Goal: Task Accomplishment & Management: Complete application form

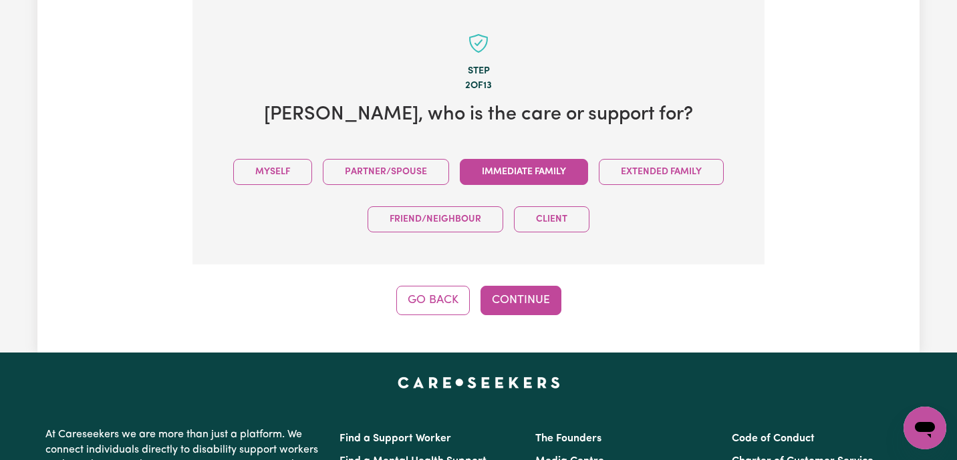
click at [522, 174] on button "Immediate Family" at bounding box center [524, 172] width 128 height 26
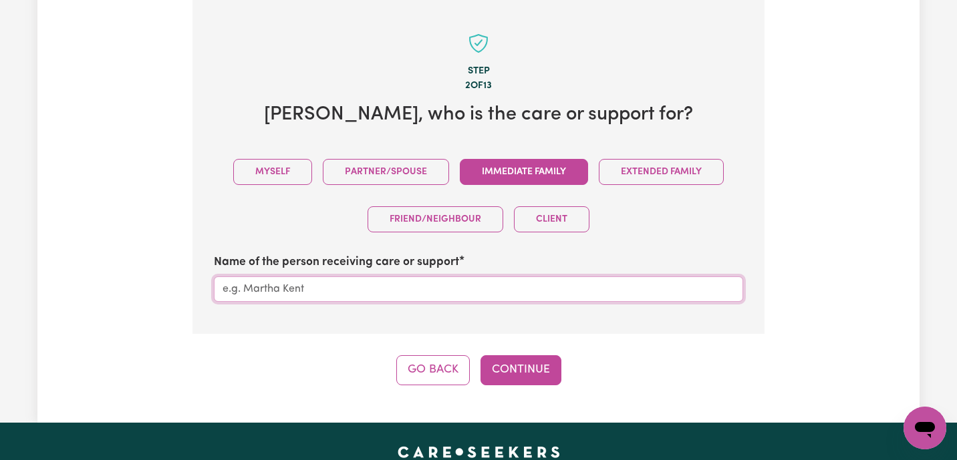
click at [406, 290] on input "Name of the person receiving care or support" at bounding box center [478, 289] width 529 height 25
paste input "985660"
type input "9"
type input "[PERSON_NAME]"
click at [538, 369] on button "Continue" at bounding box center [520, 369] width 81 height 29
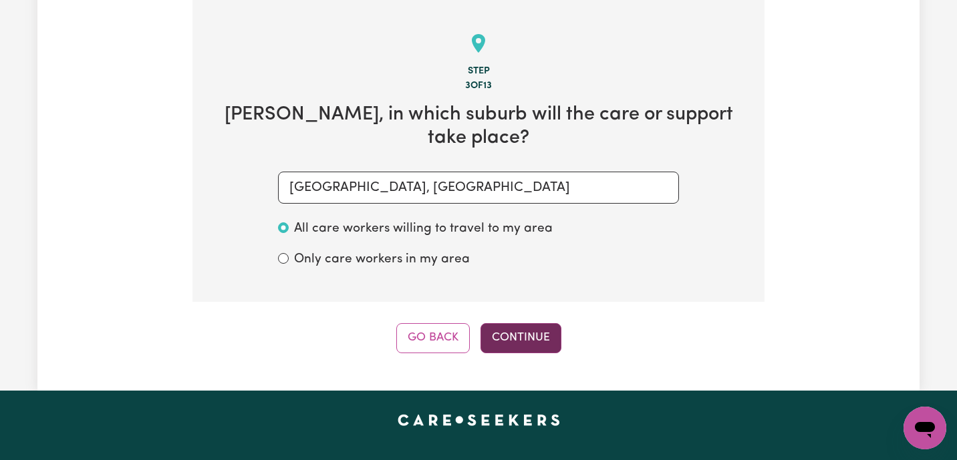
click at [516, 330] on button "Continue" at bounding box center [520, 337] width 81 height 29
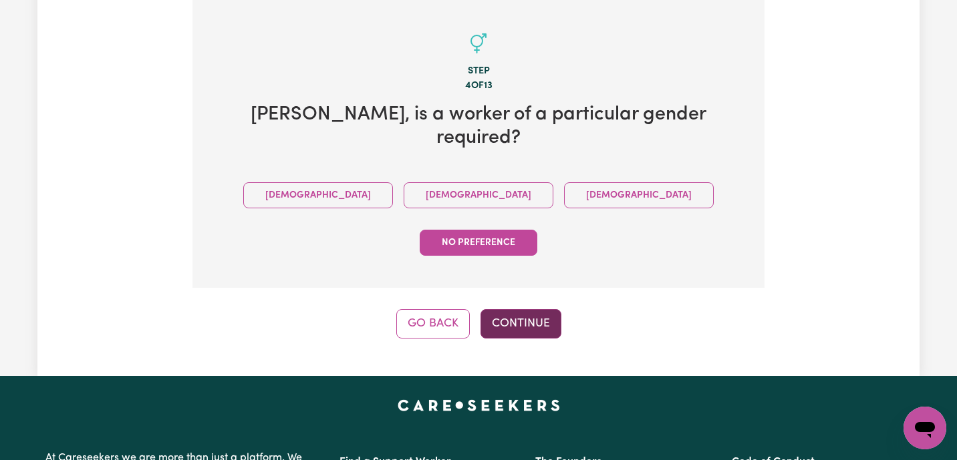
click at [540, 309] on button "Continue" at bounding box center [520, 323] width 81 height 29
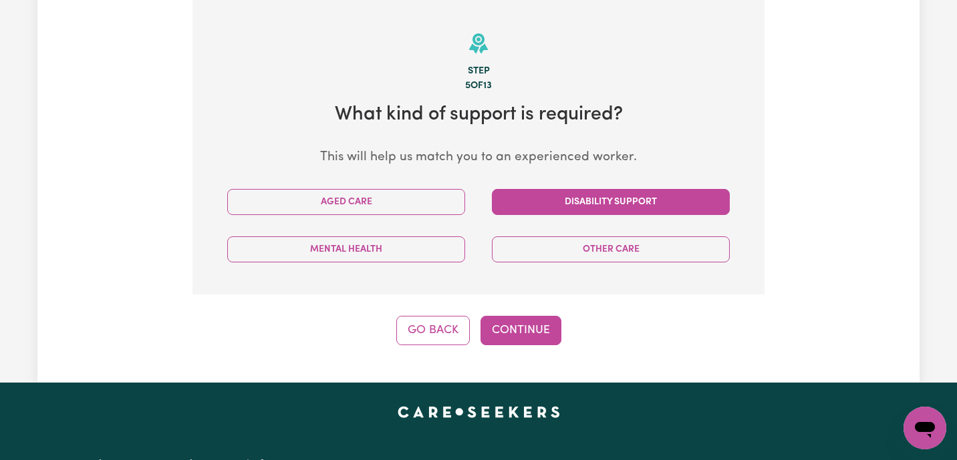
click at [623, 200] on button "Disability Support" at bounding box center [611, 202] width 238 height 26
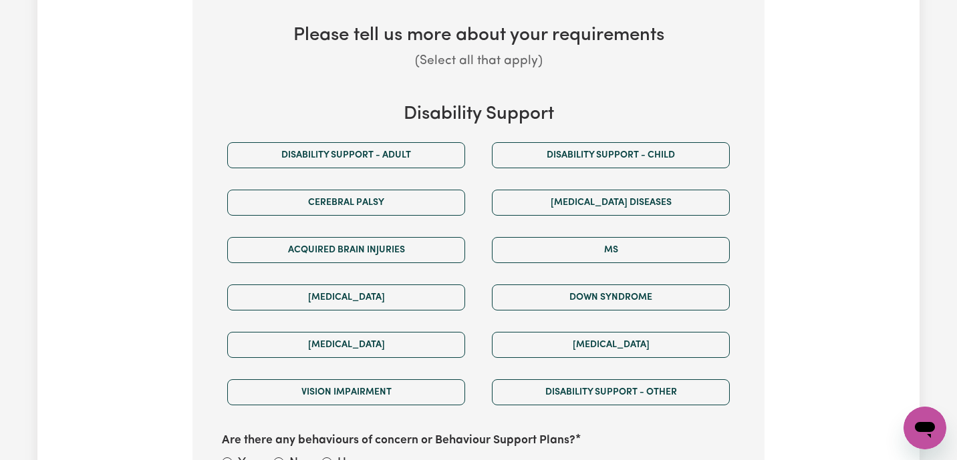
scroll to position [731, 0]
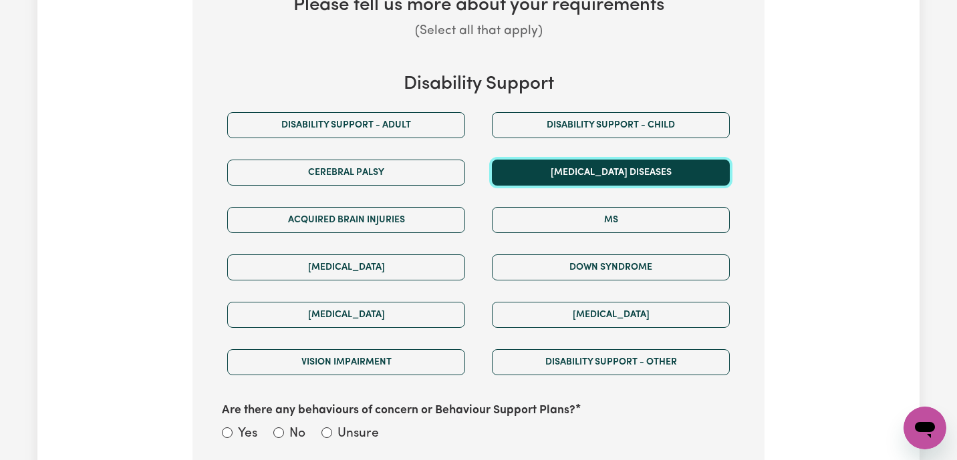
click at [589, 175] on button "Motor Neuron Diseases" at bounding box center [611, 173] width 238 height 26
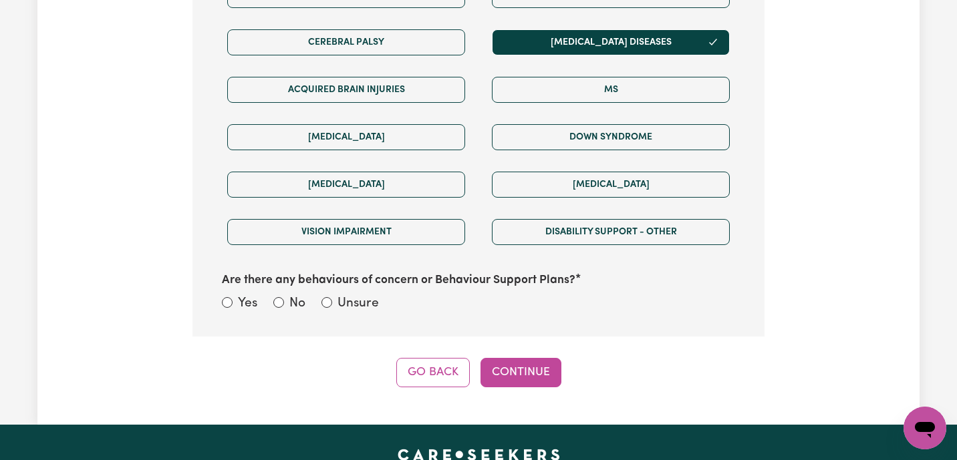
click at [332, 299] on div "Unsure" at bounding box center [349, 304] width 57 height 19
click at [329, 301] on input "Unsure" at bounding box center [326, 302] width 11 height 11
radio input "true"
click at [523, 373] on button "Continue" at bounding box center [520, 372] width 81 height 29
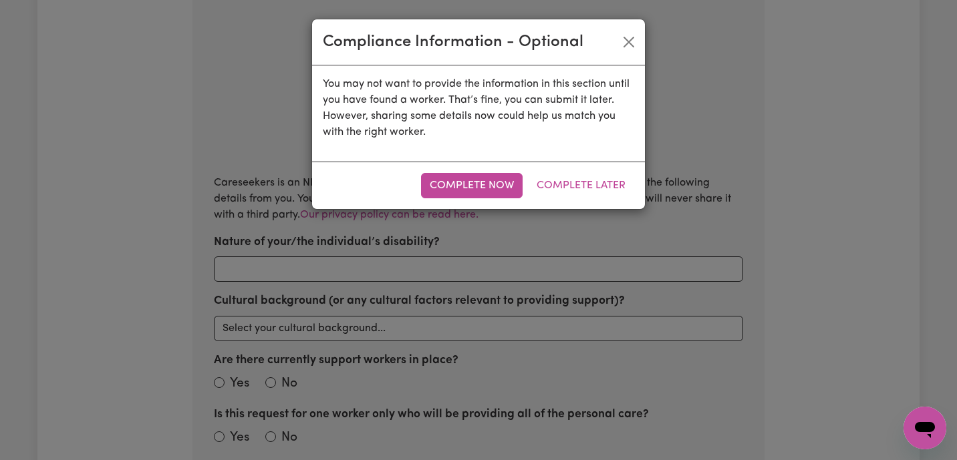
scroll to position [420, 0]
click at [578, 188] on button "Complete Later" at bounding box center [581, 185] width 106 height 25
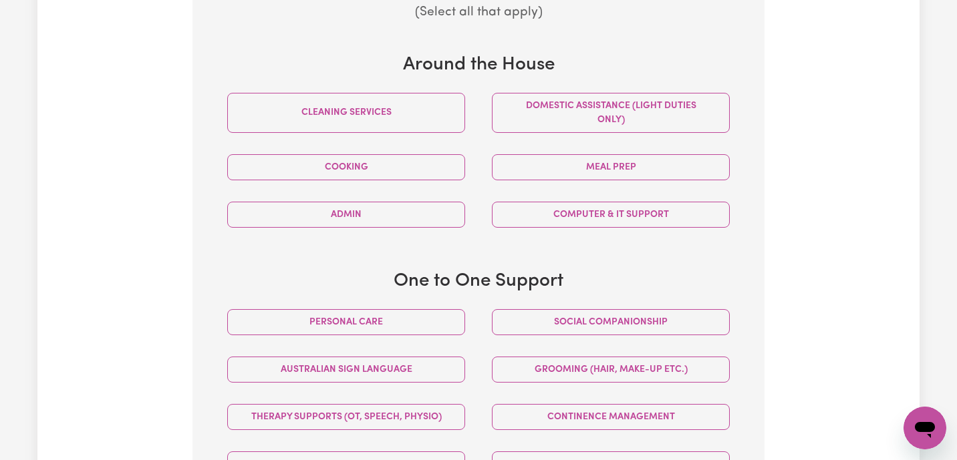
scroll to position [602, 0]
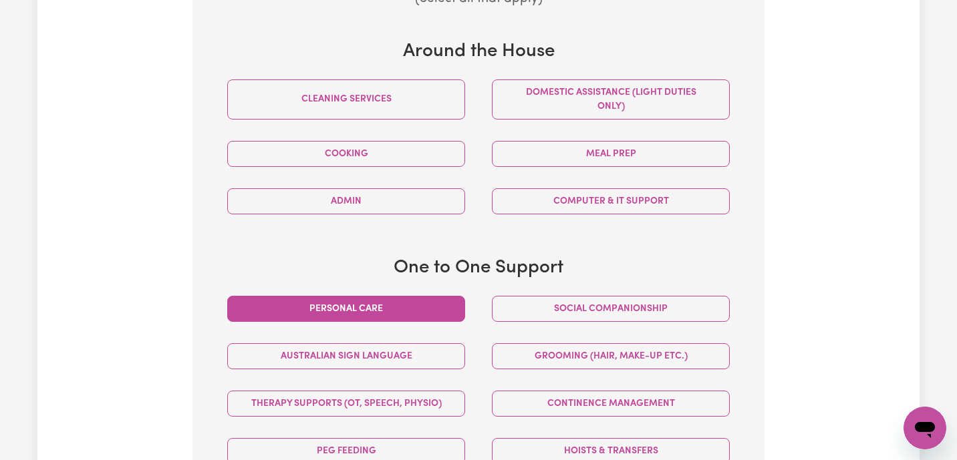
click at [365, 313] on button "Personal care" at bounding box center [346, 309] width 238 height 26
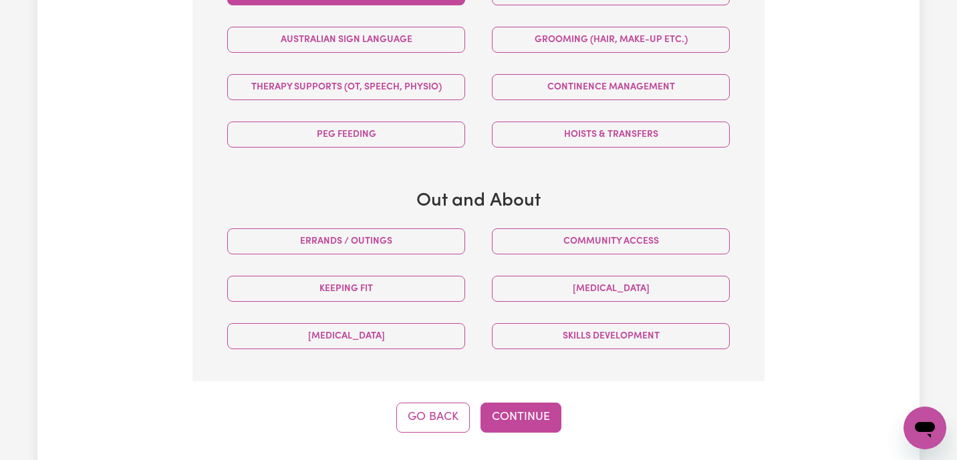
scroll to position [920, 0]
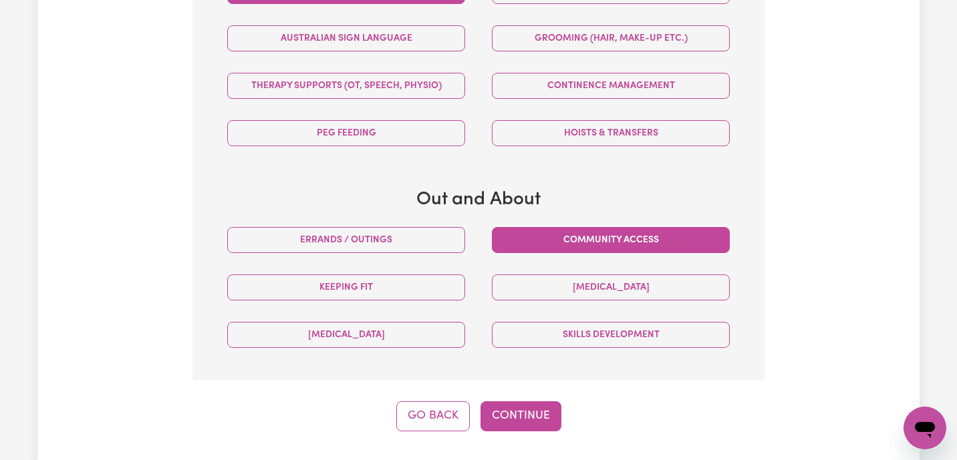
click at [597, 243] on button "Community access" at bounding box center [611, 240] width 238 height 26
click at [538, 415] on button "Continue" at bounding box center [520, 416] width 81 height 29
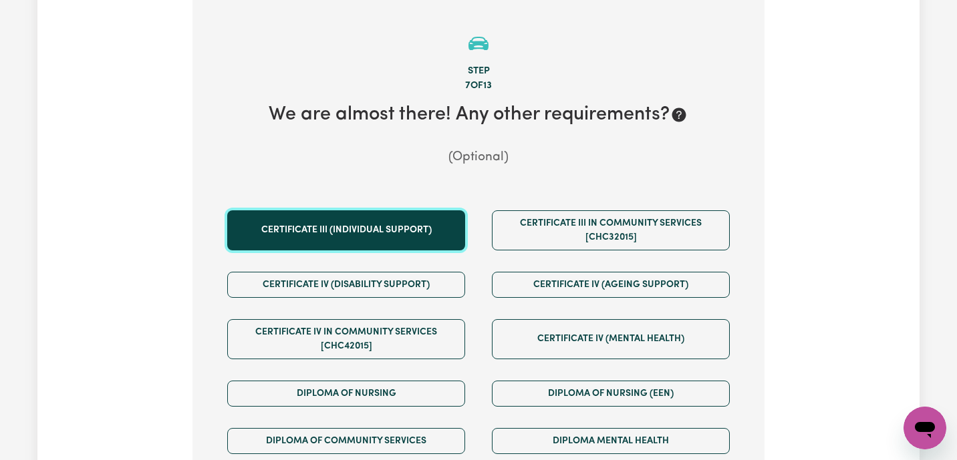
click at [400, 219] on button "Certificate III (Individual Support)" at bounding box center [346, 230] width 238 height 40
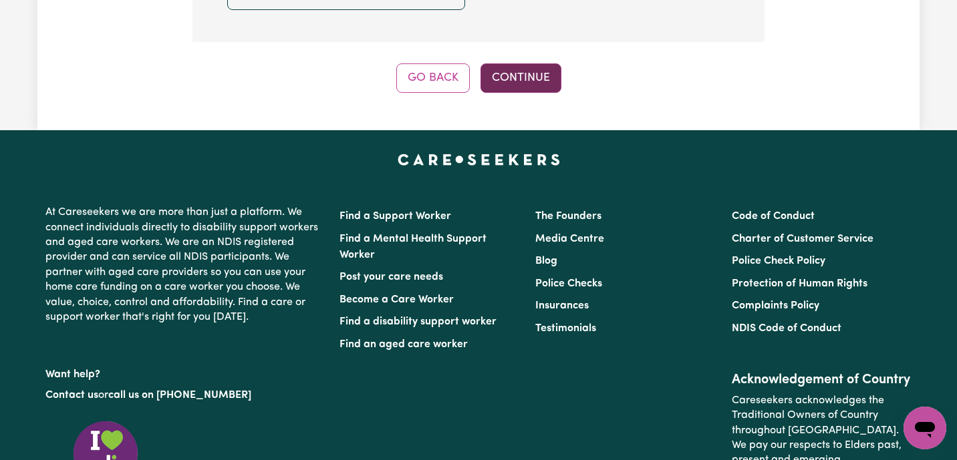
click at [521, 64] on button "Continue" at bounding box center [520, 77] width 81 height 29
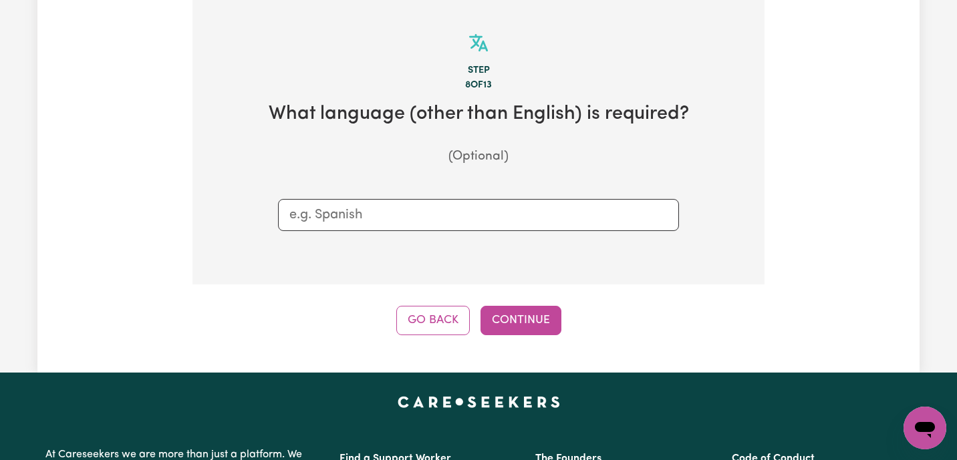
scroll to position [420, 0]
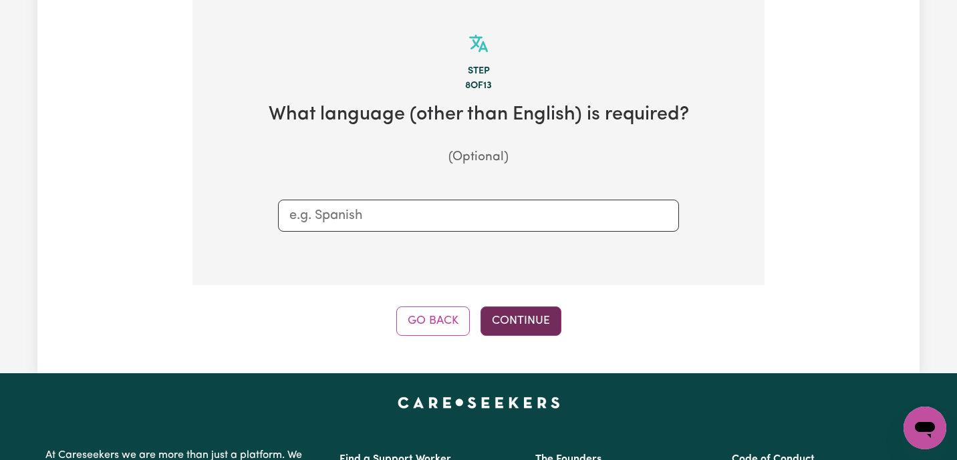
click at [496, 321] on button "Continue" at bounding box center [520, 321] width 81 height 29
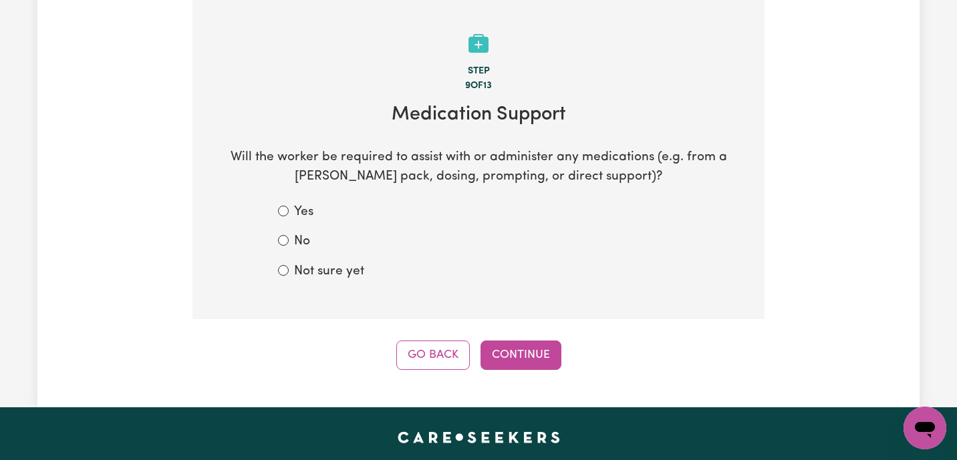
click at [305, 273] on label "Not sure yet" at bounding box center [329, 272] width 70 height 19
click at [289, 273] on input "Not sure yet" at bounding box center [283, 270] width 11 height 11
radio input "true"
click at [513, 366] on button "Continue" at bounding box center [520, 355] width 81 height 29
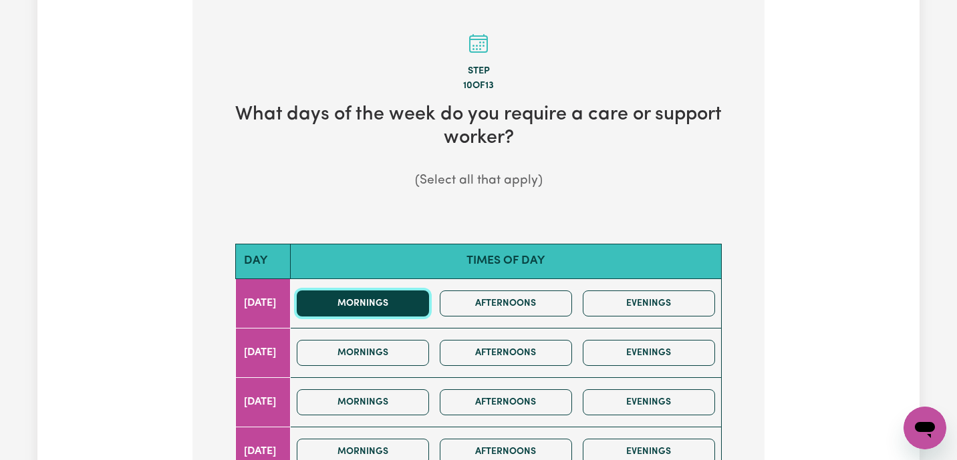
click at [414, 304] on button "Mornings" at bounding box center [363, 304] width 132 height 26
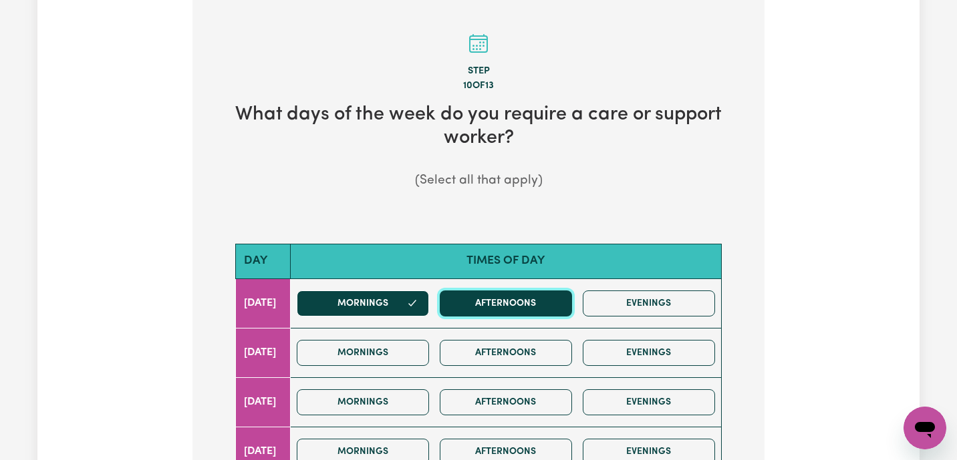
click at [492, 307] on button "Afternoons" at bounding box center [506, 304] width 132 height 26
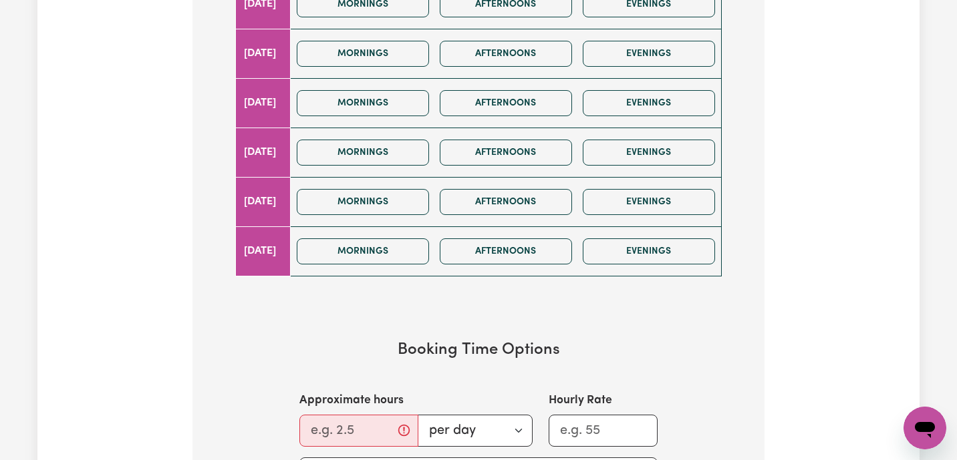
scroll to position [792, 0]
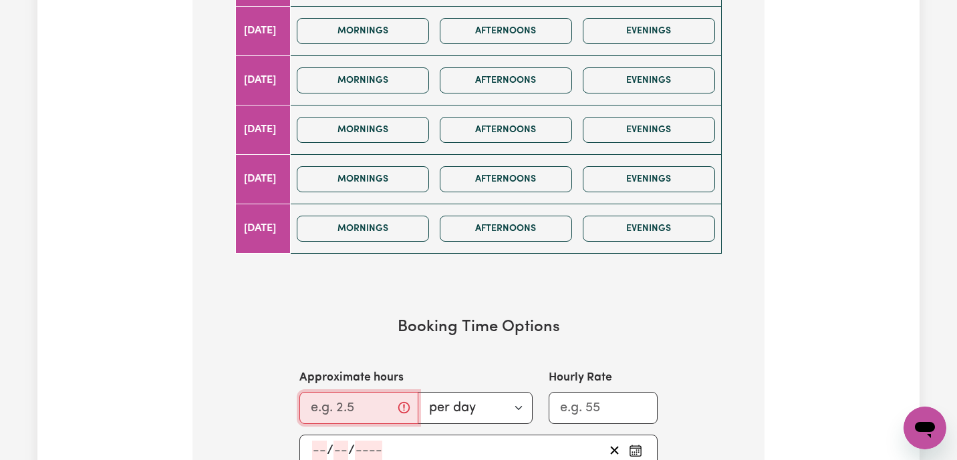
click at [349, 410] on input "Approximate hours" at bounding box center [358, 408] width 119 height 32
type input "4"
type input "5"
click at [571, 408] on input "Hourly Rate" at bounding box center [602, 408] width 109 height 32
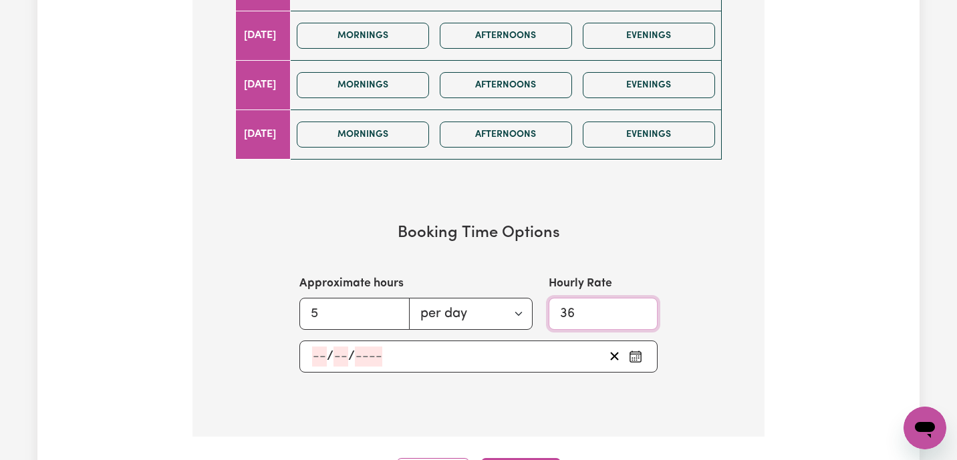
scroll to position [902, 0]
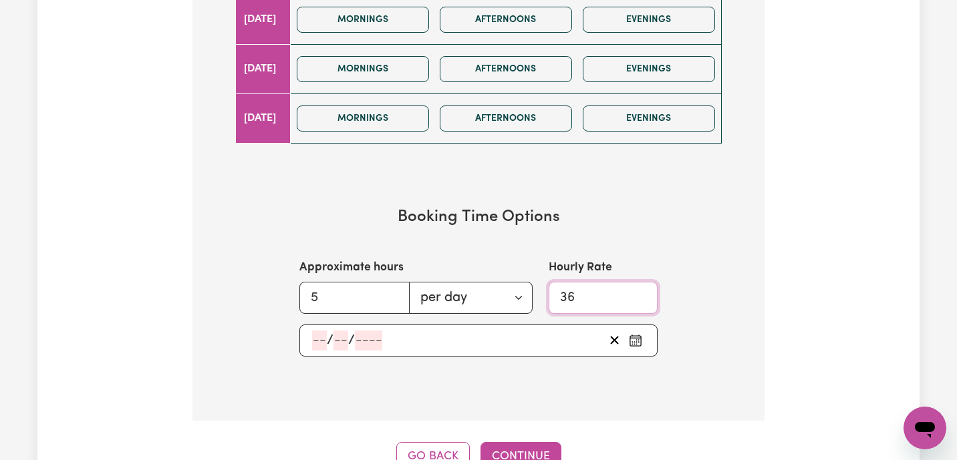
type input "36"
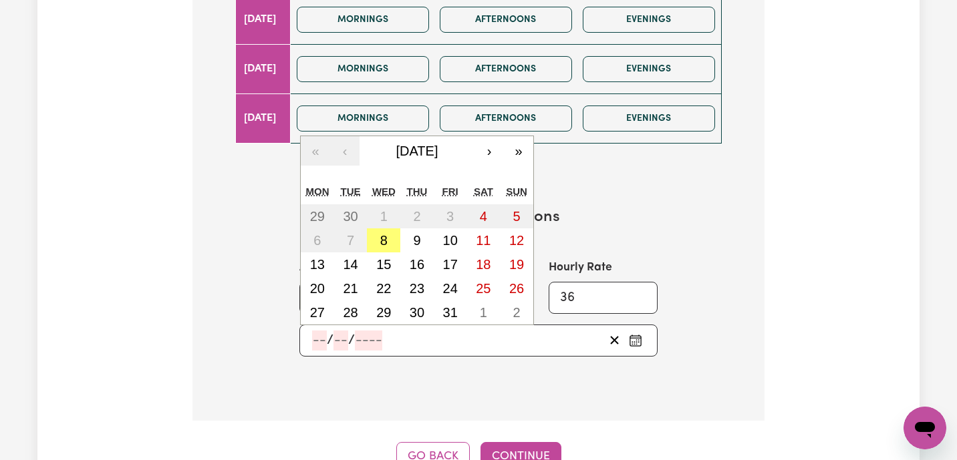
click at [317, 343] on input "number" at bounding box center [319, 341] width 15 height 20
click at [347, 266] on abbr "14" at bounding box center [350, 264] width 15 height 15
type input "2025-10-14"
type input "14"
type input "10"
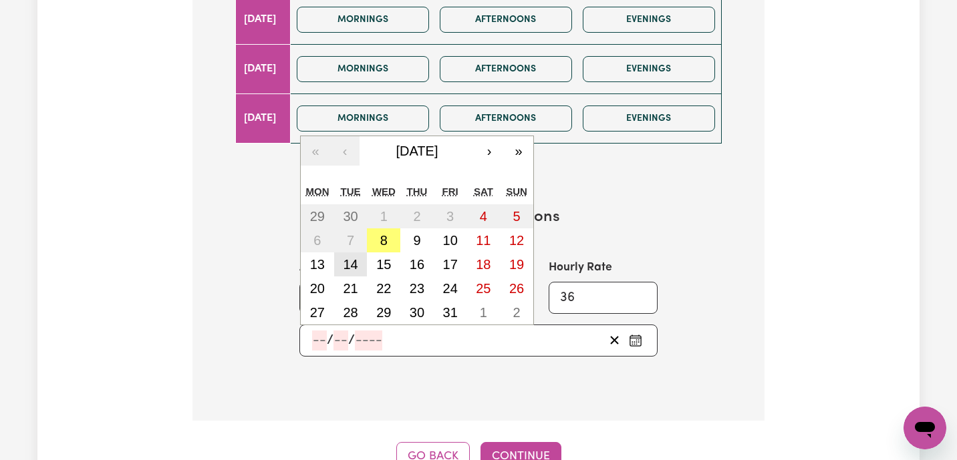
type input "2025"
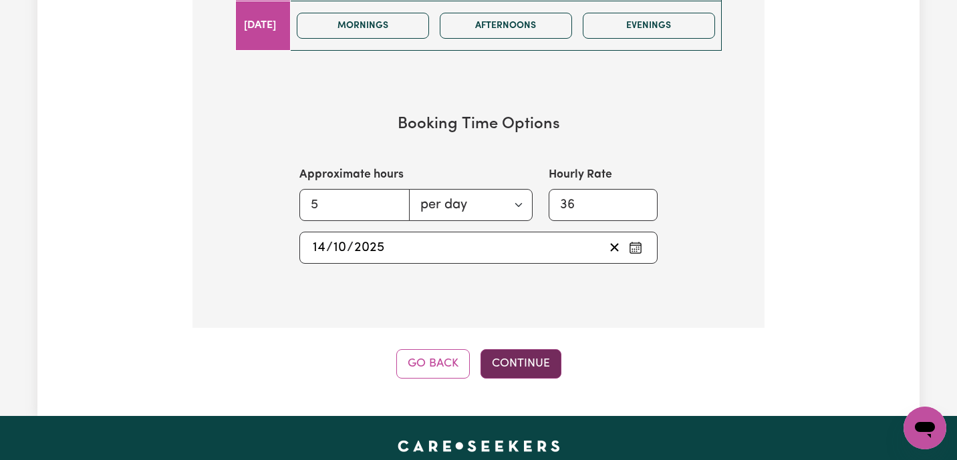
click at [536, 366] on button "Continue" at bounding box center [520, 363] width 81 height 29
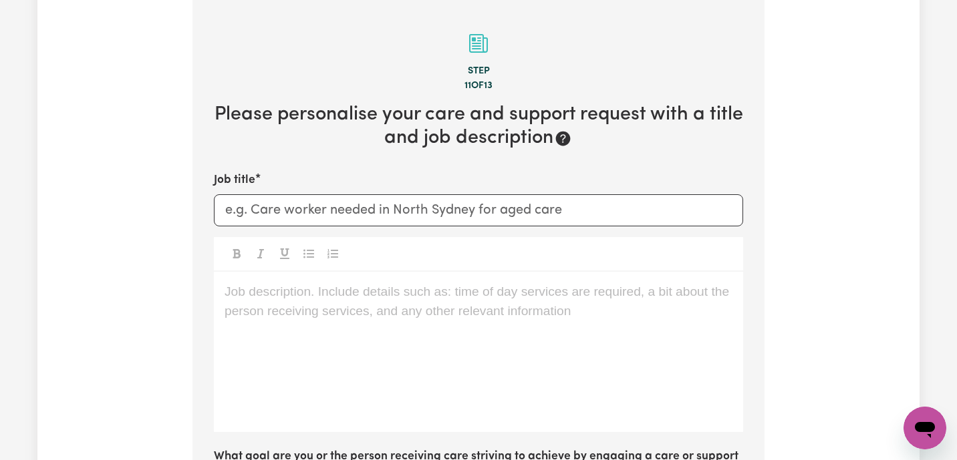
scroll to position [420, 0]
click at [296, 204] on input "Job title" at bounding box center [478, 210] width 529 height 32
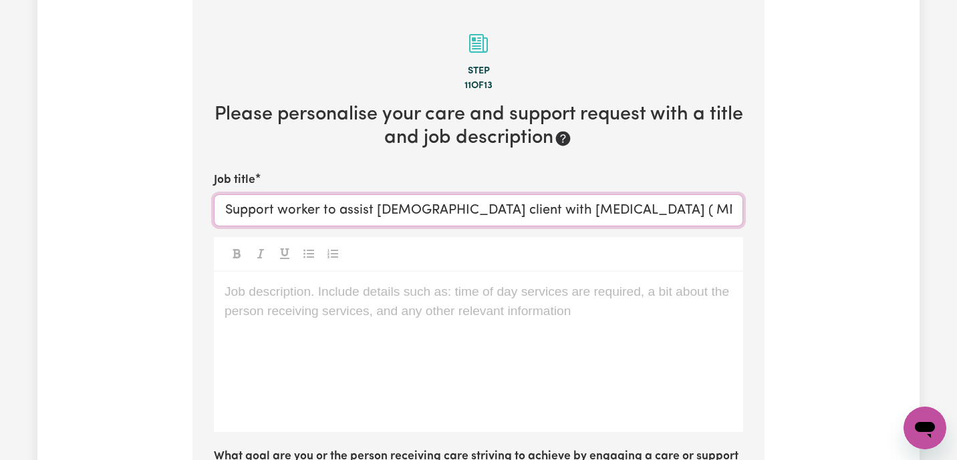
type input "Support worker to assist male client with Motor Neurone Disease ( MND)"
click at [252, 302] on div "Job description. Include details such as: time of day services are required, a …" at bounding box center [478, 352] width 529 height 160
click at [388, 311] on div "Job description. Include details such as: time of day services are required, a …" at bounding box center [478, 352] width 529 height 160
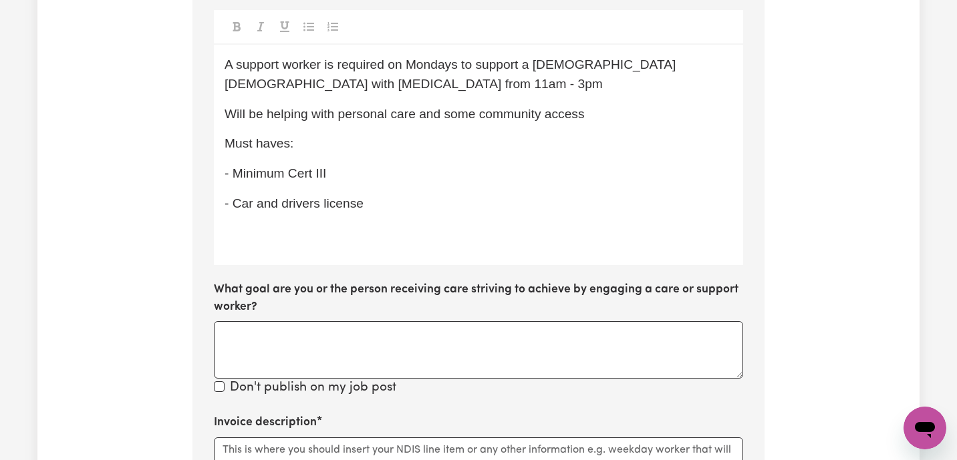
scroll to position [651, 0]
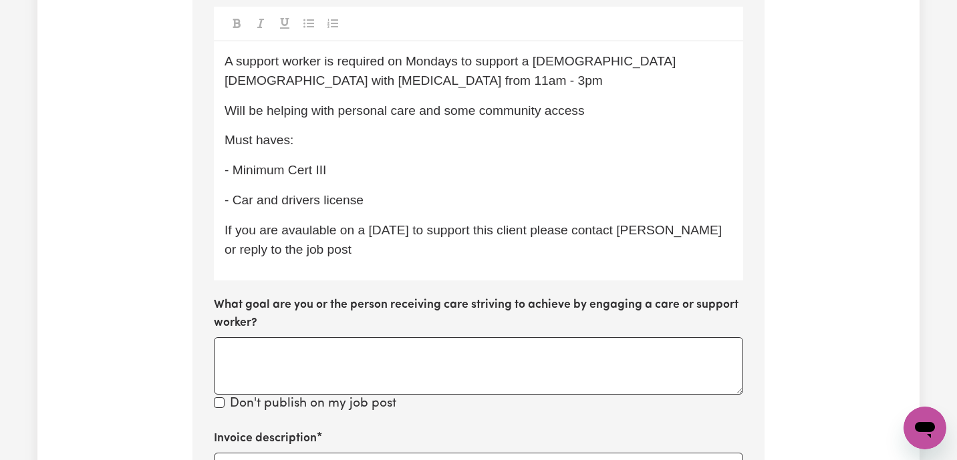
click at [657, 224] on span "If you are avaulable on a Monday to support this client please contact annie or…" at bounding box center [474, 239] width 500 height 33
click at [652, 230] on span "If you are avaulable on a Monday to support this client please contact annie or…" at bounding box center [474, 239] width 500 height 33
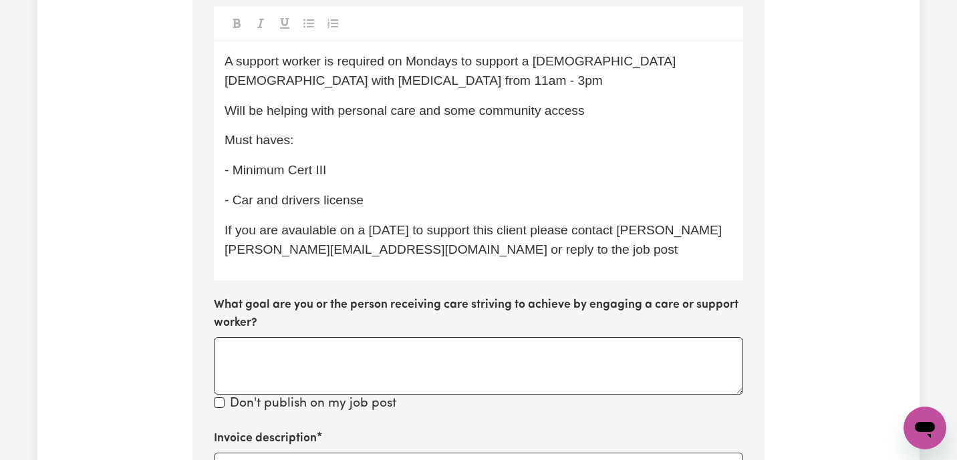
click at [530, 252] on p "If you are avaulable on a Monday to support this client please contact annie an…" at bounding box center [478, 240] width 508 height 39
click at [370, 341] on textarea "What goal are you or the person receiving care striving to achieve by engaging …" at bounding box center [478, 365] width 529 height 57
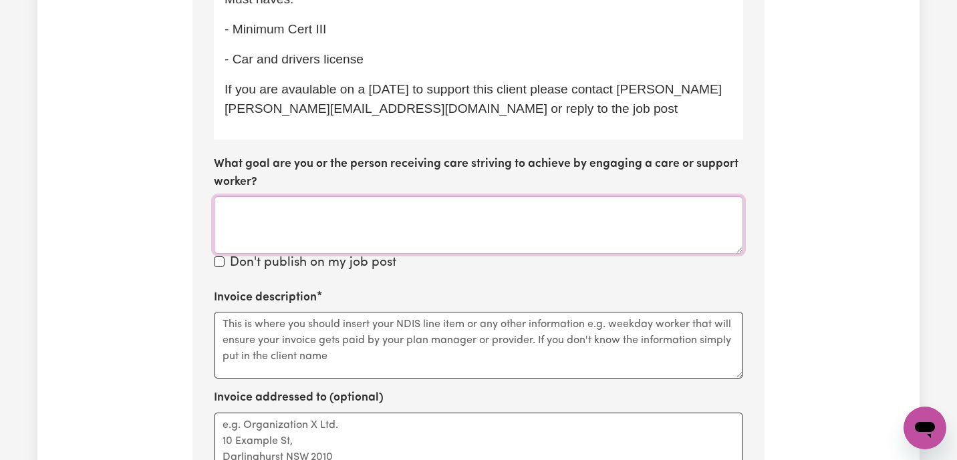
scroll to position [842, 0]
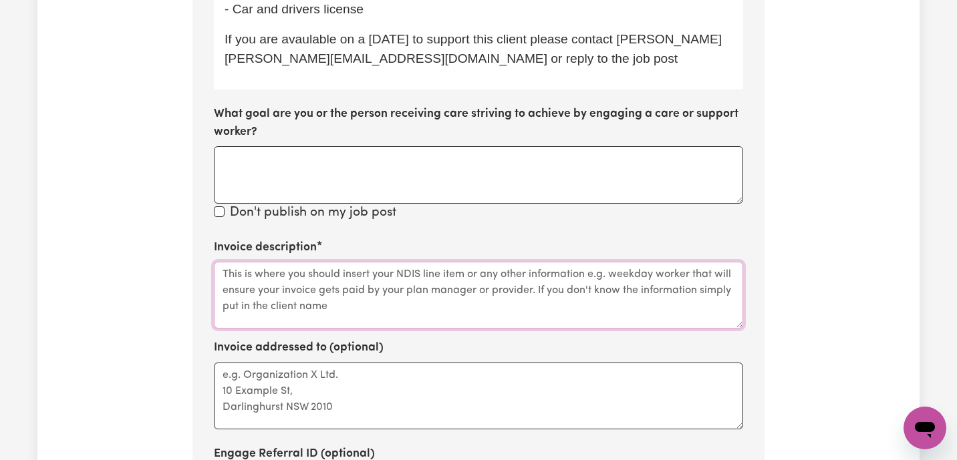
click at [322, 290] on textarea "Invoice description" at bounding box center [478, 295] width 529 height 67
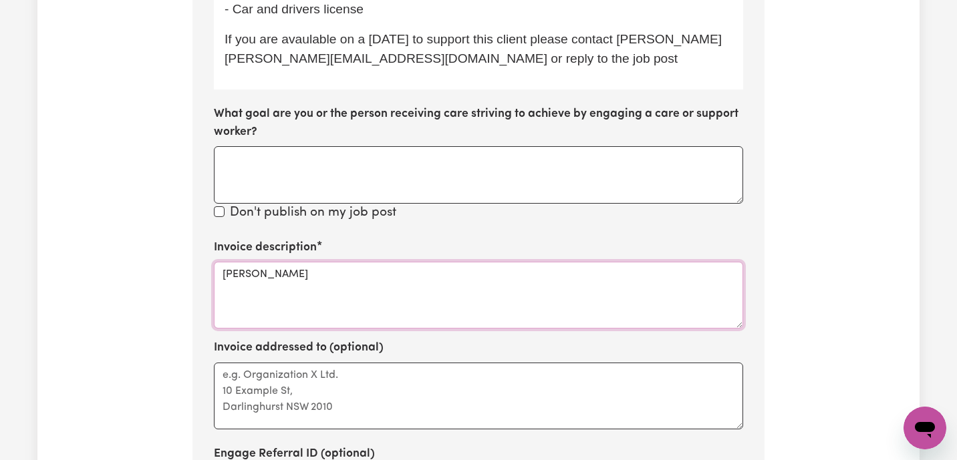
paste textarea "Antonio Cristiano"
drag, startPoint x: 262, startPoint y: 277, endPoint x: 158, endPoint y: 276, distance: 104.2
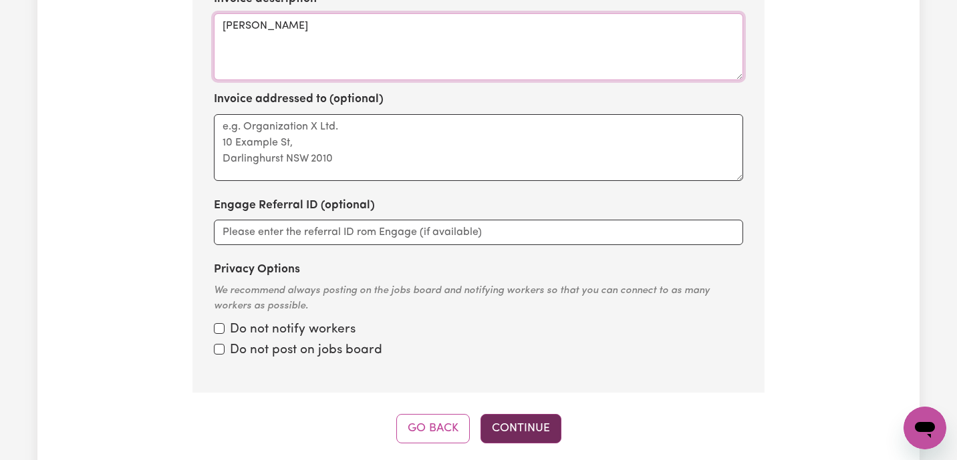
type textarea "Antonio Cristiano"
click at [512, 422] on button "Continue" at bounding box center [520, 428] width 81 height 29
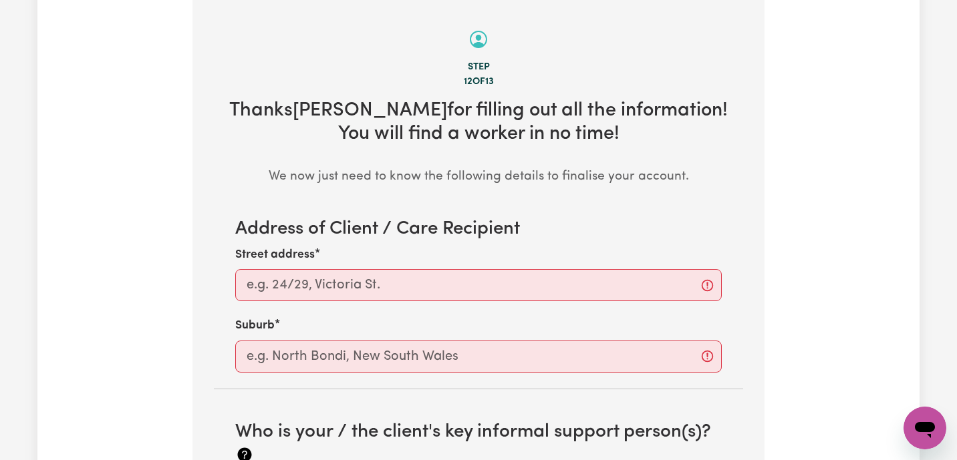
scroll to position [420, 0]
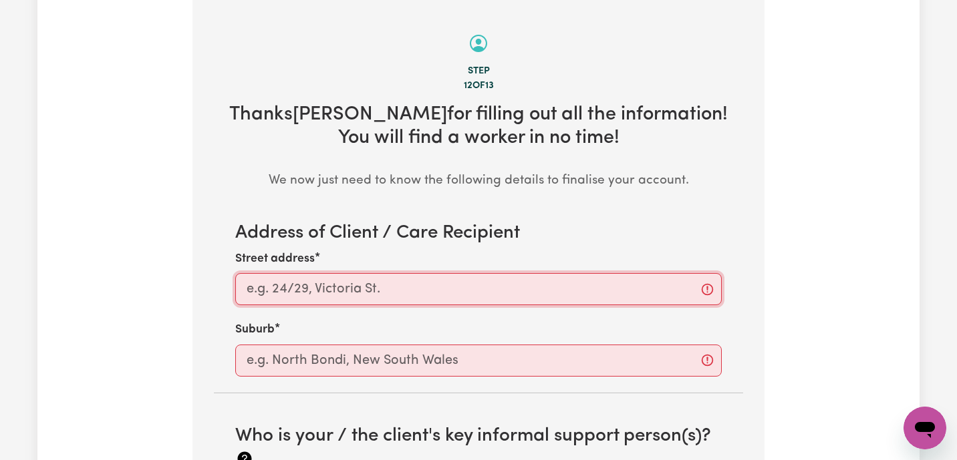
click at [288, 291] on input "Street address" at bounding box center [478, 289] width 486 height 32
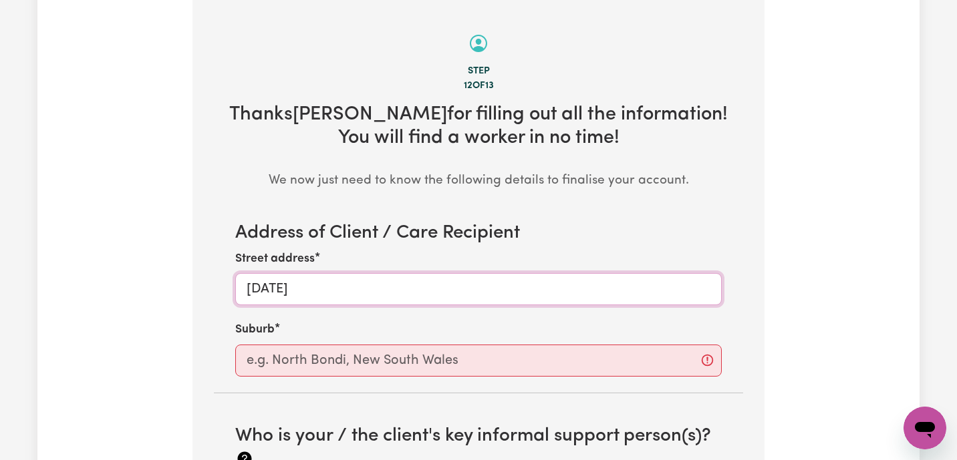
type input "Red Hill"
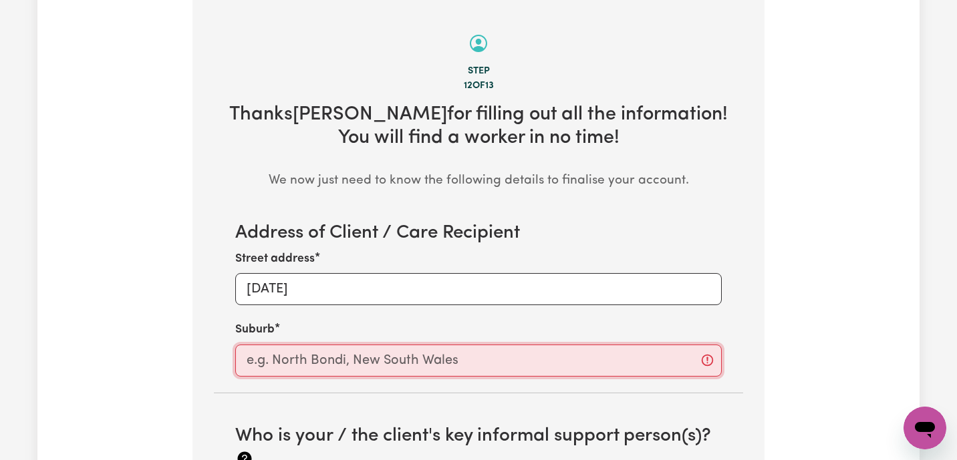
type input "e"
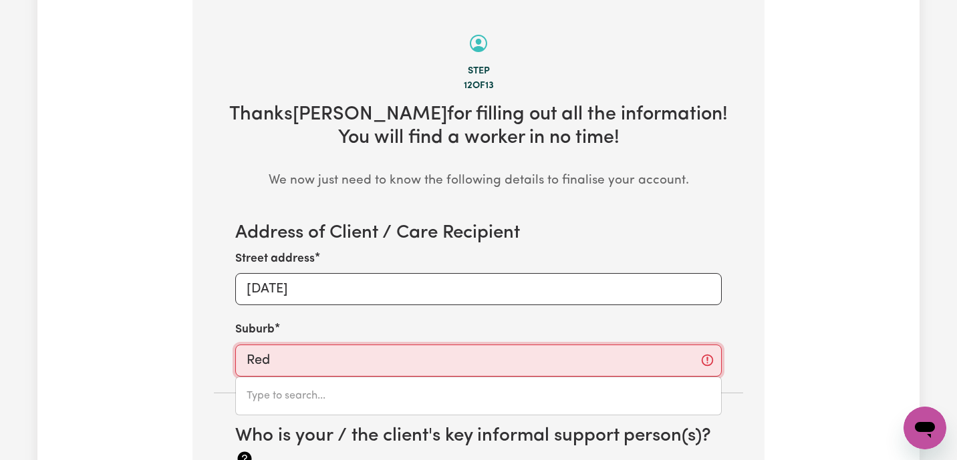
type input "Red G"
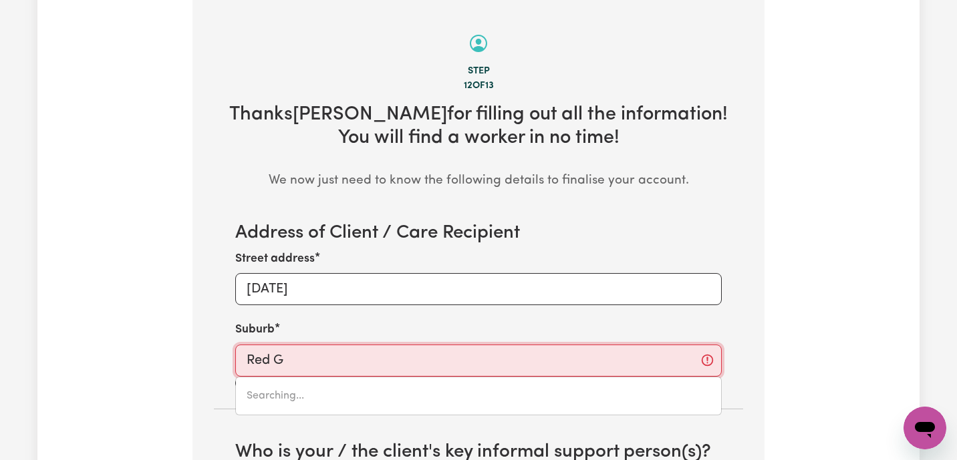
type input "Red GULLY, Western Australia, 6503"
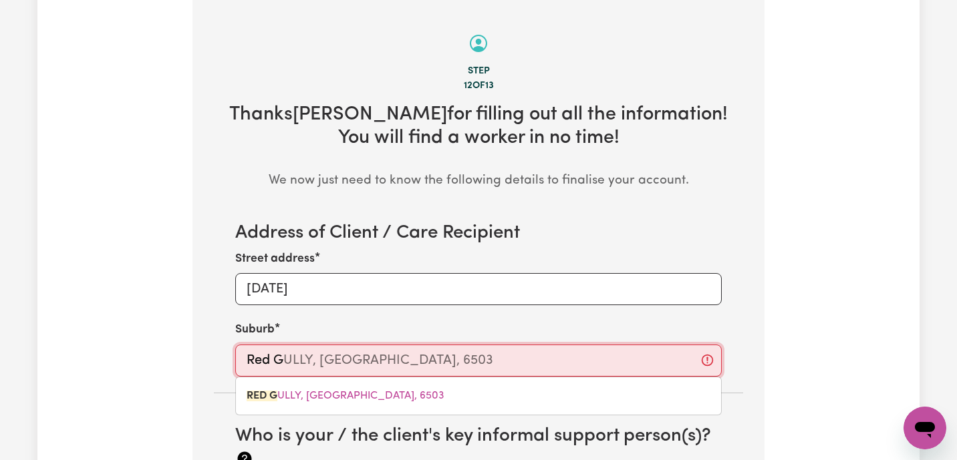
type input "Red"
type input "Red CLIFFS, Victoria, 3496"
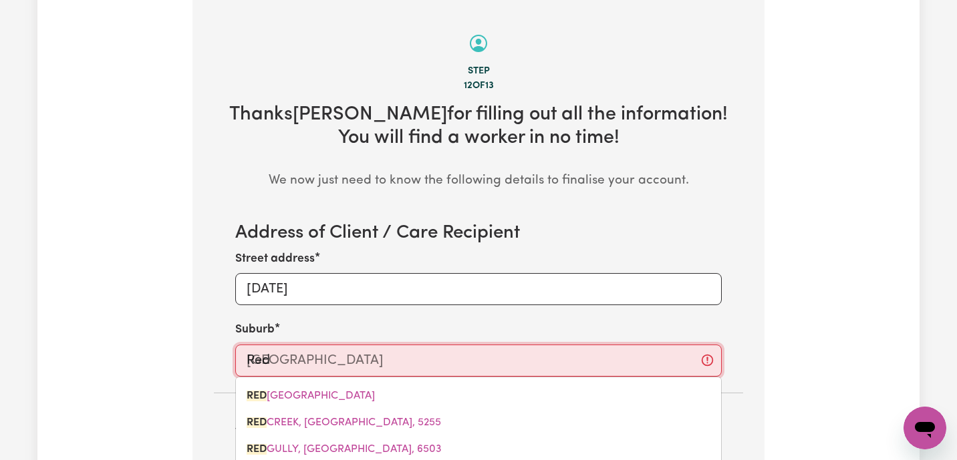
type input "Red H"
type input "Red Hill"
type input "Red Hill ROCKHAMPTON, Queensland, 4701"
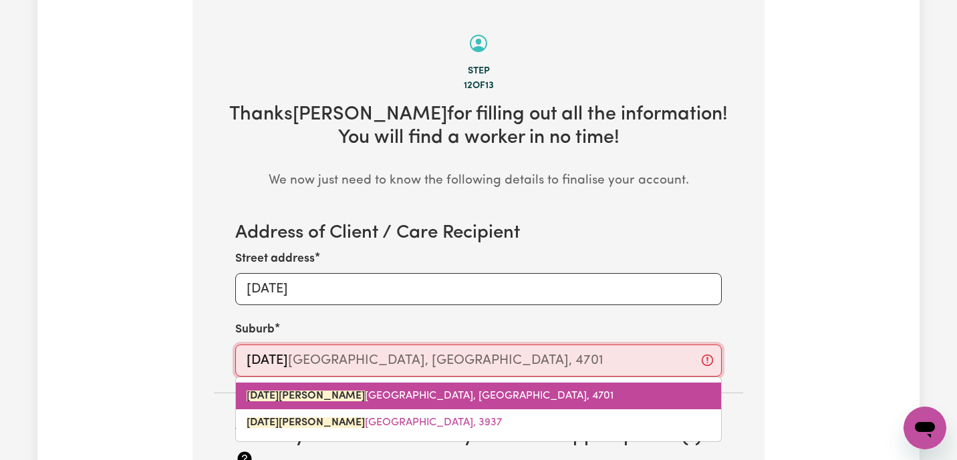
type input "Red Hill"
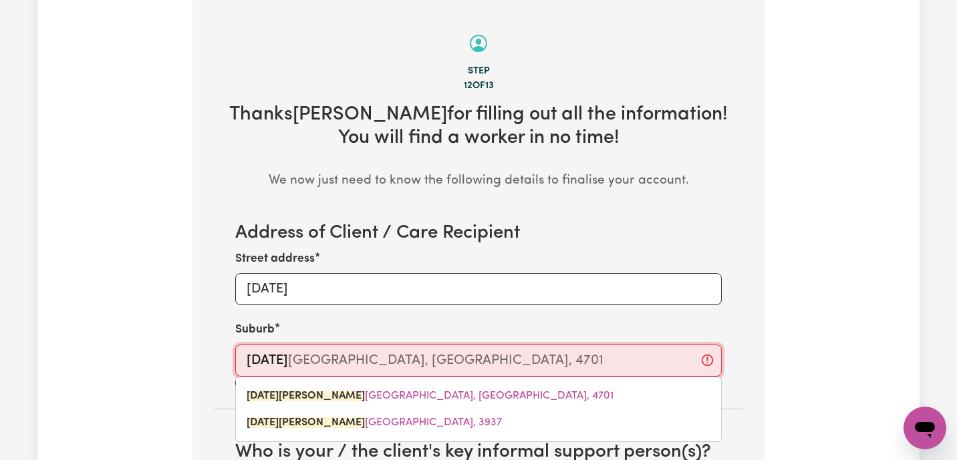
type input "Red Hill, Australian Capital Territory, 2603"
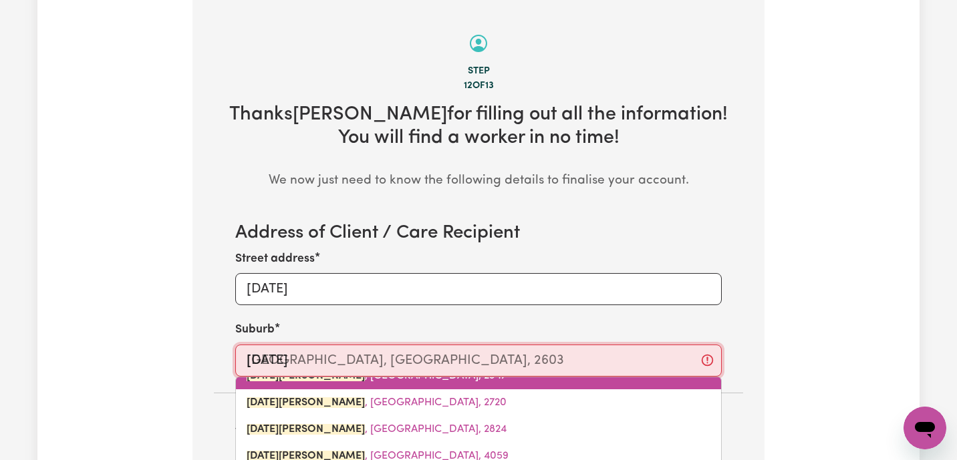
scroll to position [62, 0]
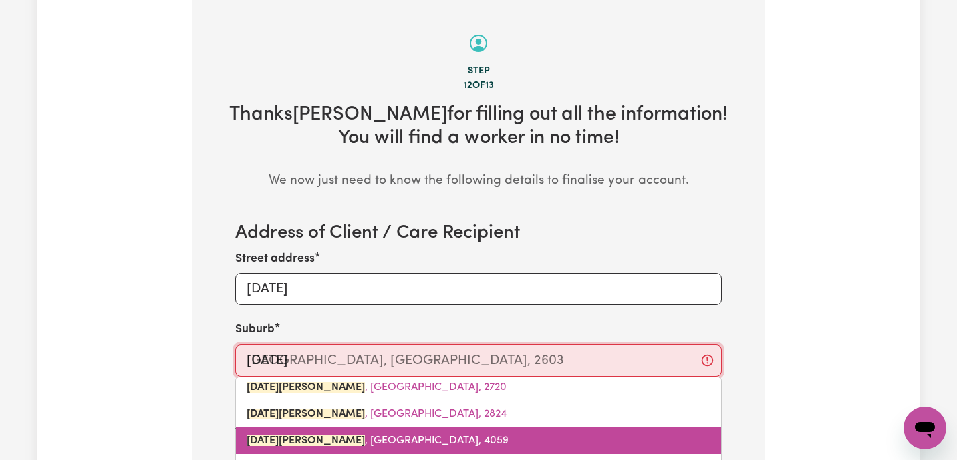
click at [342, 437] on span "RED HILL , Queensland, 4059" at bounding box center [378, 441] width 262 height 11
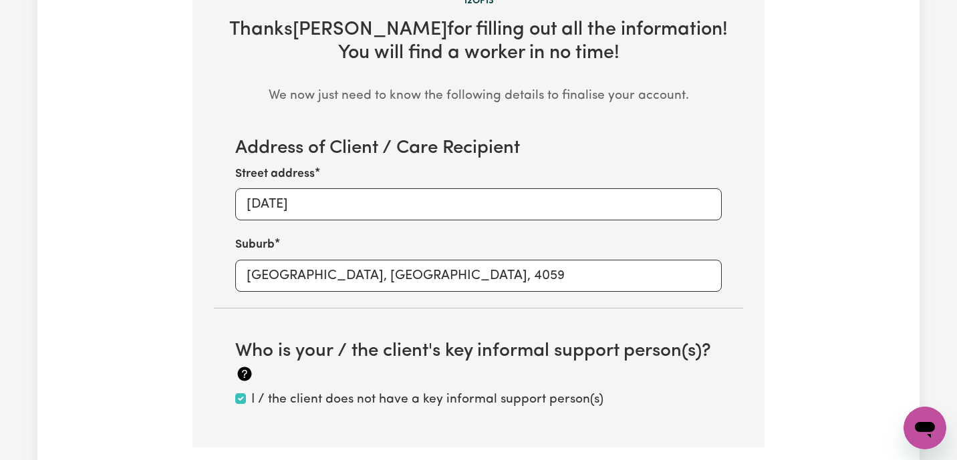
scroll to position [537, 0]
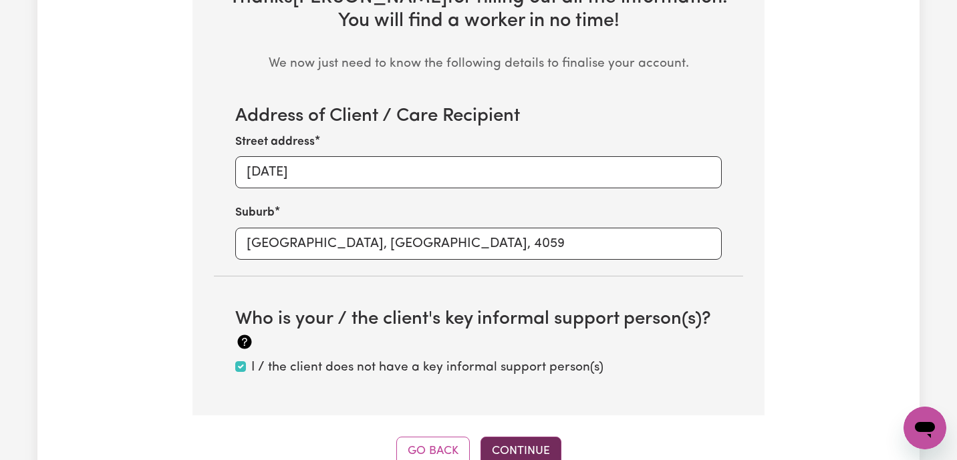
click at [505, 443] on button "Continue" at bounding box center [520, 451] width 81 height 29
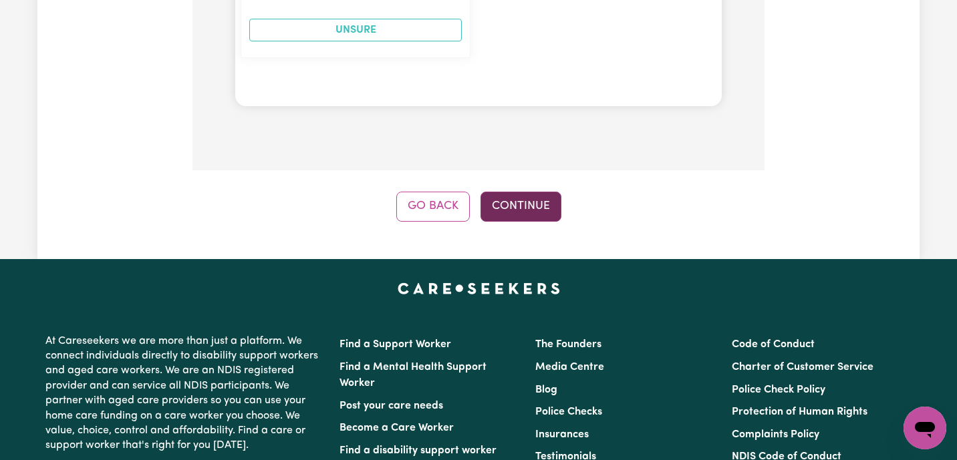
click at [547, 192] on button "Continue" at bounding box center [520, 206] width 81 height 29
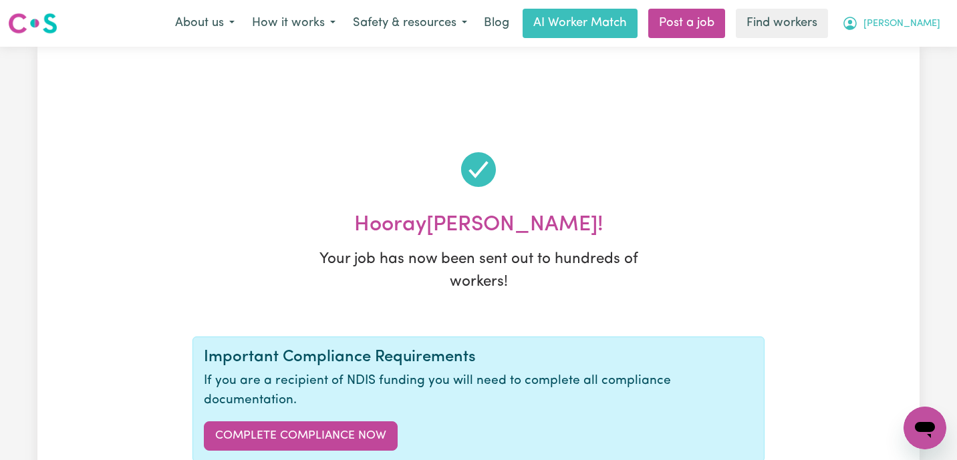
click at [924, 25] on span "Antonio" at bounding box center [901, 24] width 77 height 15
click at [920, 44] on link "My Dashboard" at bounding box center [895, 51] width 106 height 25
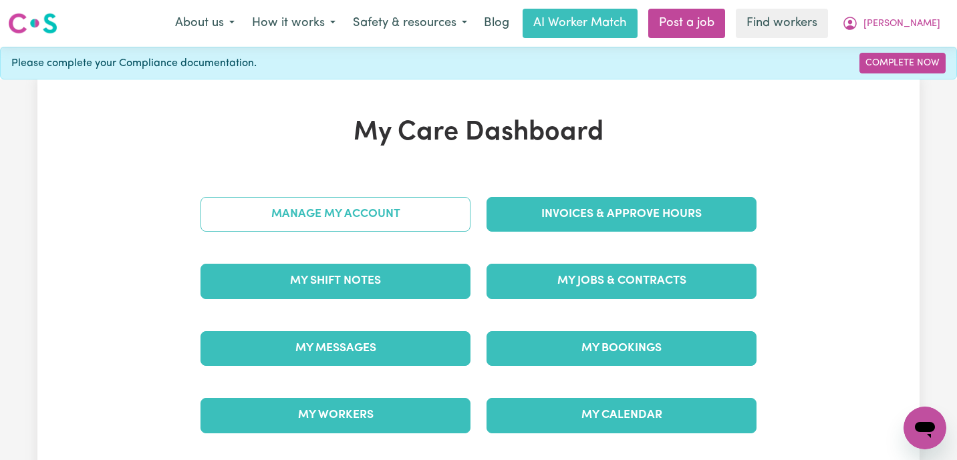
click at [379, 206] on link "Manage My Account" at bounding box center [335, 214] width 270 height 35
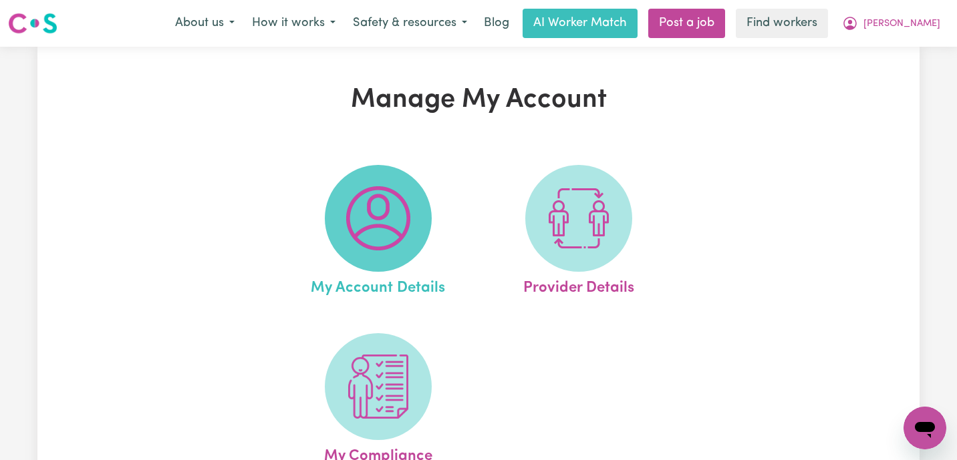
click at [350, 261] on span at bounding box center [378, 218] width 107 height 107
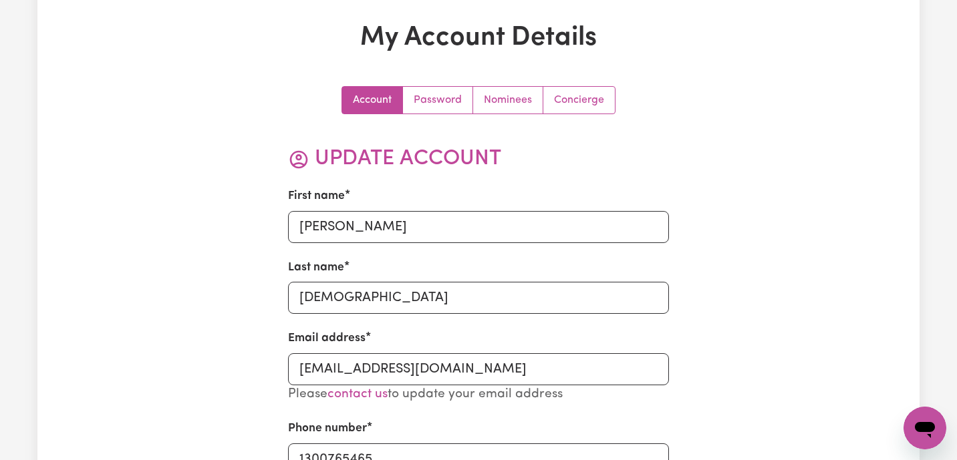
scroll to position [106, 0]
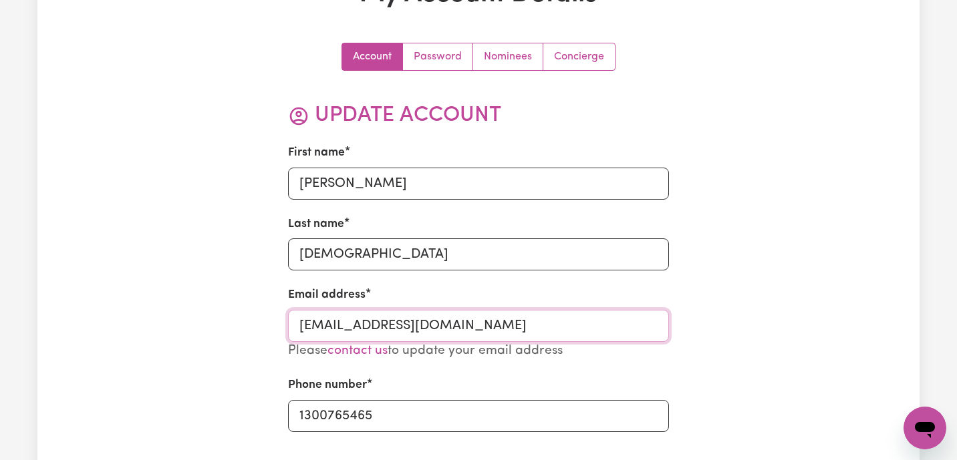
drag, startPoint x: 561, startPoint y: 324, endPoint x: 273, endPoint y: 322, distance: 288.6
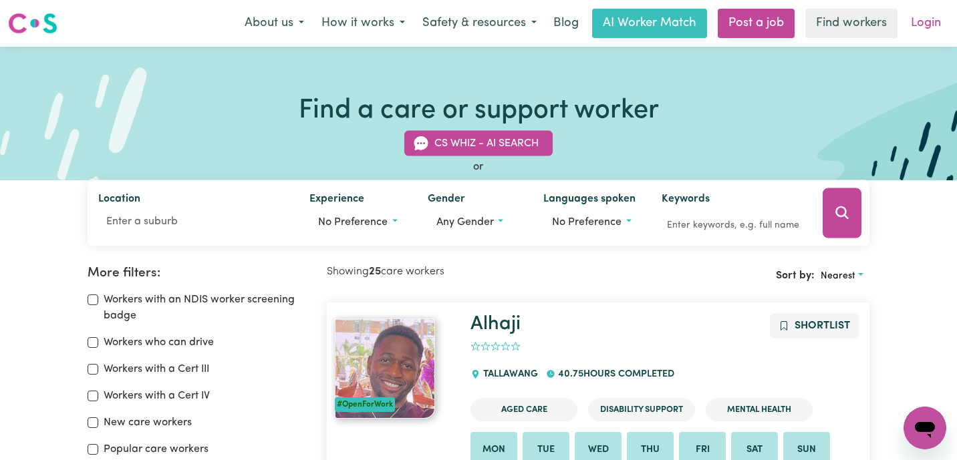
click at [924, 33] on link "Login" at bounding box center [926, 23] width 46 height 29
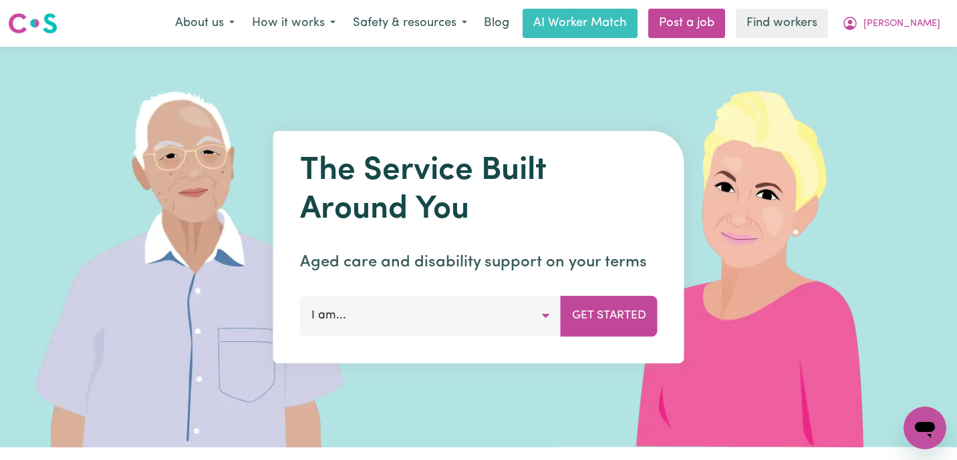
click at [925, 9] on button "[PERSON_NAME]" at bounding box center [891, 23] width 116 height 28
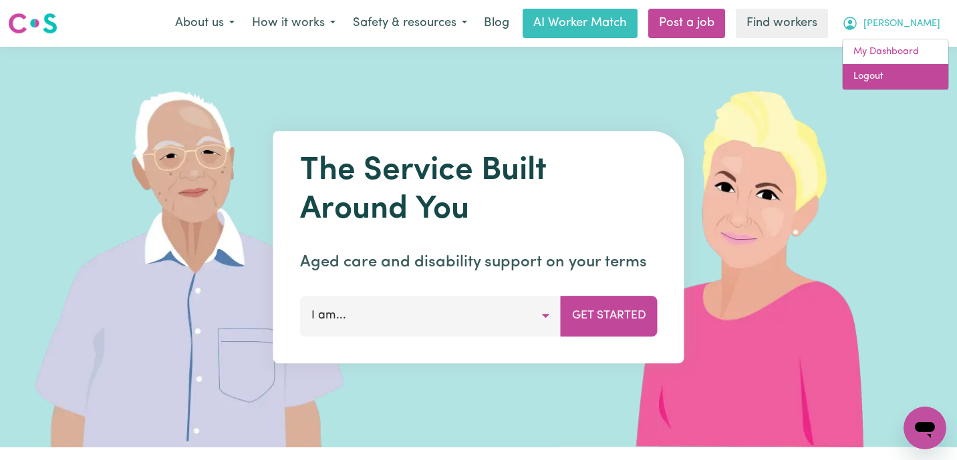
click at [909, 74] on link "Logout" at bounding box center [895, 76] width 106 height 25
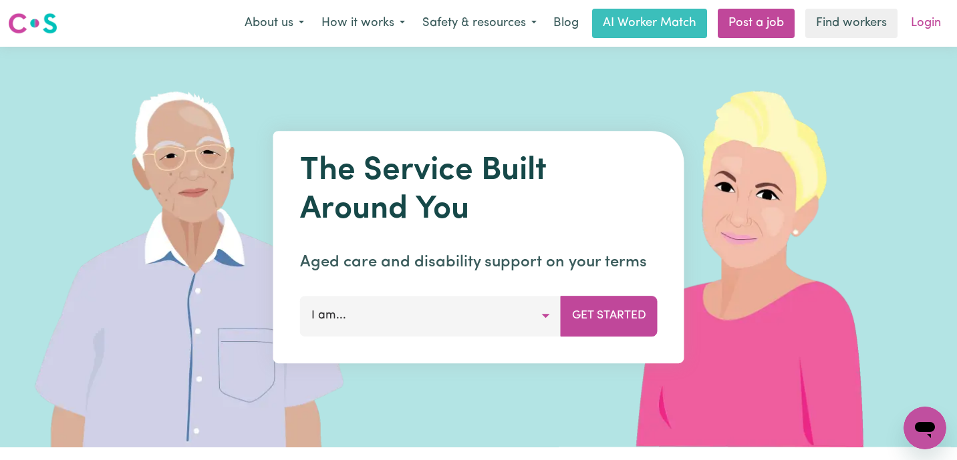
click at [919, 21] on link "Login" at bounding box center [926, 23] width 46 height 29
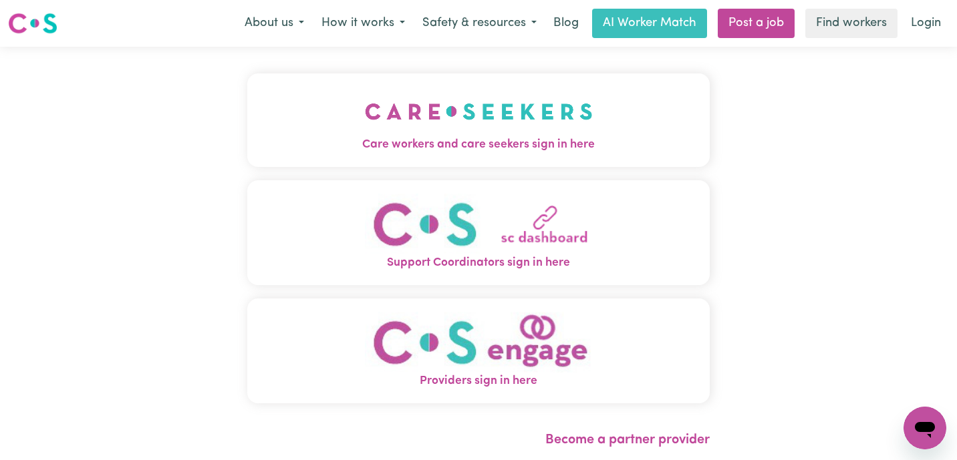
click at [350, 118] on button "Care workers and care seekers sign in here" at bounding box center [478, 120] width 462 height 94
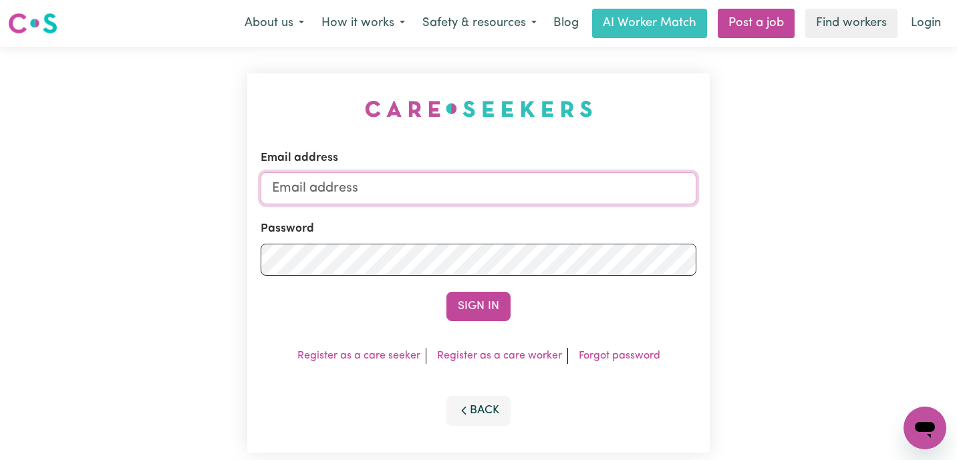
type input "admin@careseekers.com.au"
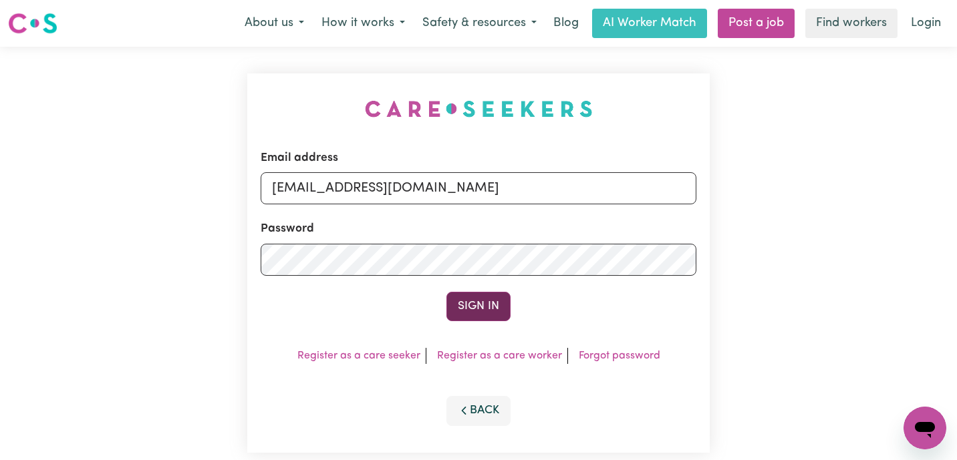
click at [486, 307] on button "Sign In" at bounding box center [478, 306] width 64 height 29
